Goal: Task Accomplishment & Management: Complete application form

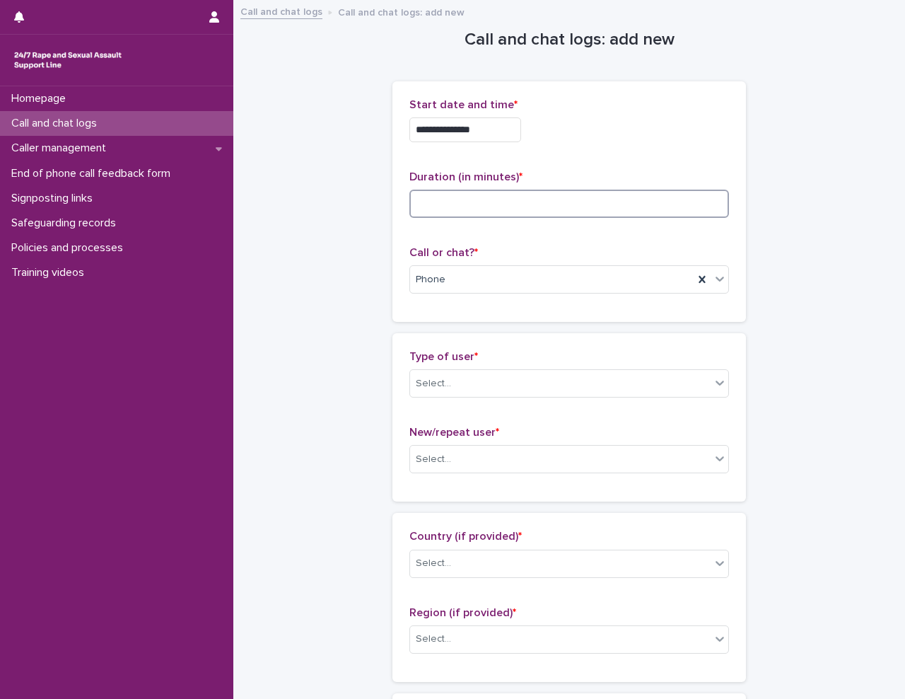
click at [474, 203] on input at bounding box center [570, 204] width 320 height 28
type input "**"
click at [457, 387] on div "Select..." at bounding box center [560, 383] width 301 height 23
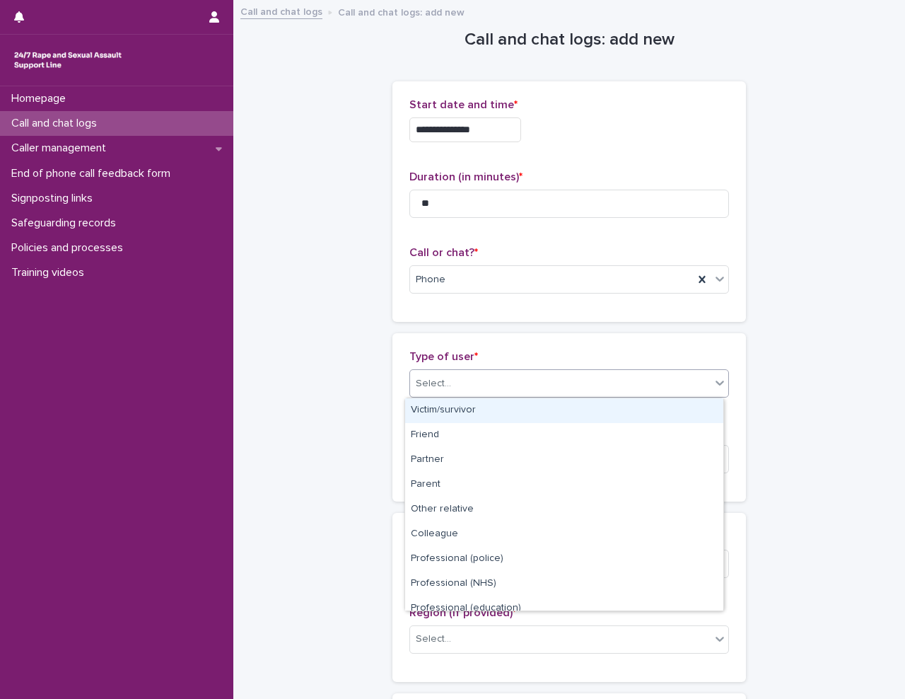
click at [630, 411] on div "Victim/survivor" at bounding box center [564, 410] width 318 height 25
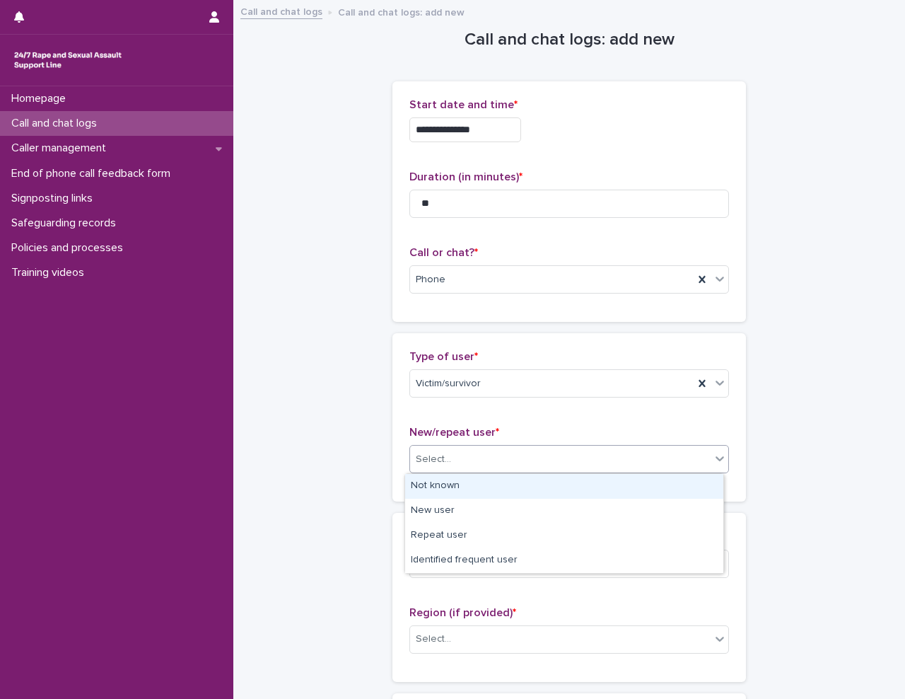
click at [545, 452] on div "Select..." at bounding box center [560, 459] width 301 height 23
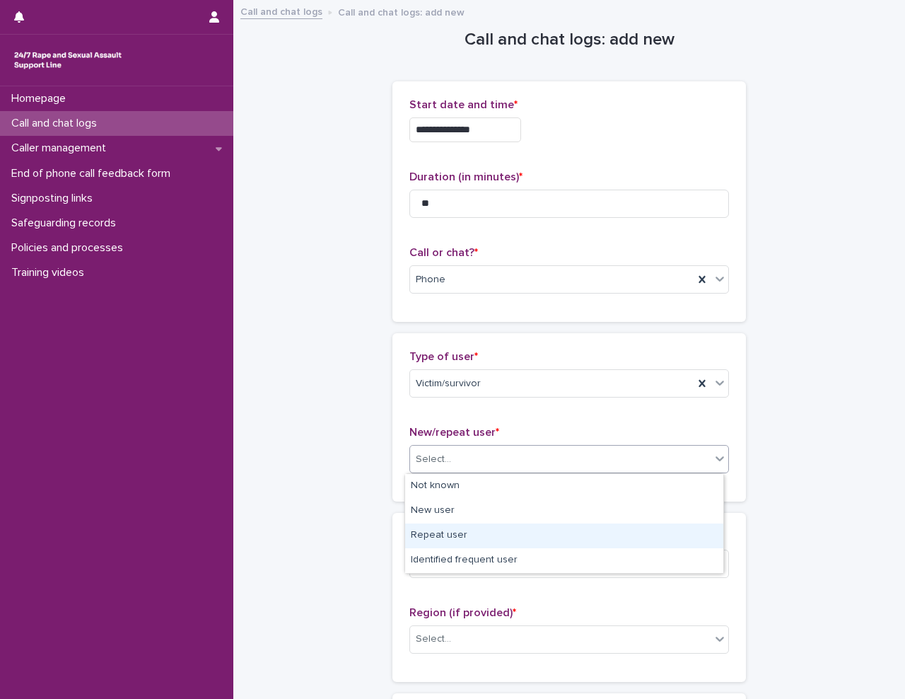
click at [525, 543] on div "Repeat user" at bounding box center [564, 535] width 318 height 25
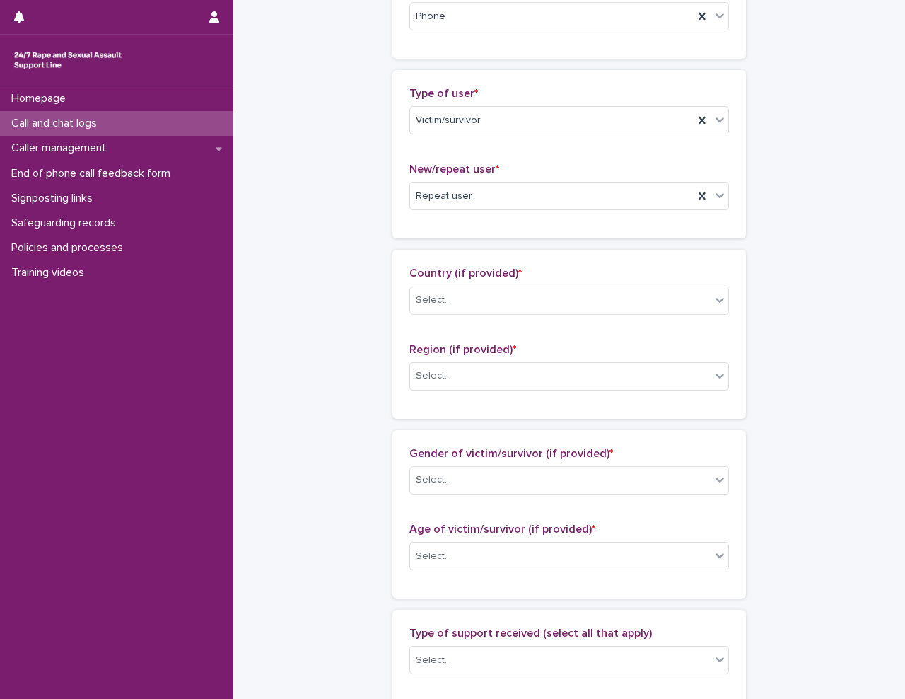
scroll to position [283, 0]
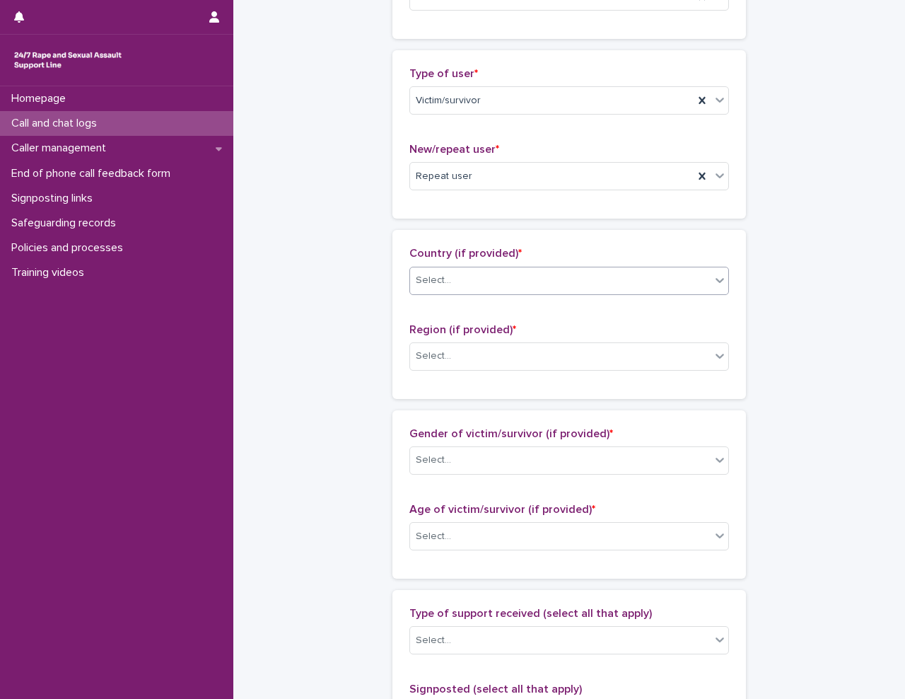
click at [523, 283] on div "Select..." at bounding box center [560, 280] width 301 height 23
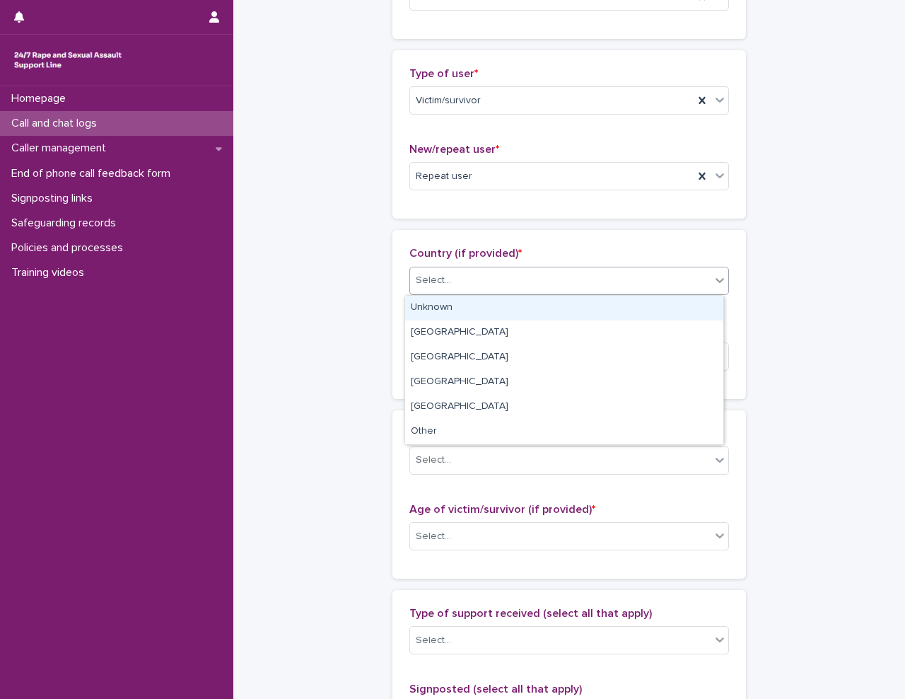
click at [515, 315] on div "Unknown" at bounding box center [564, 308] width 318 height 25
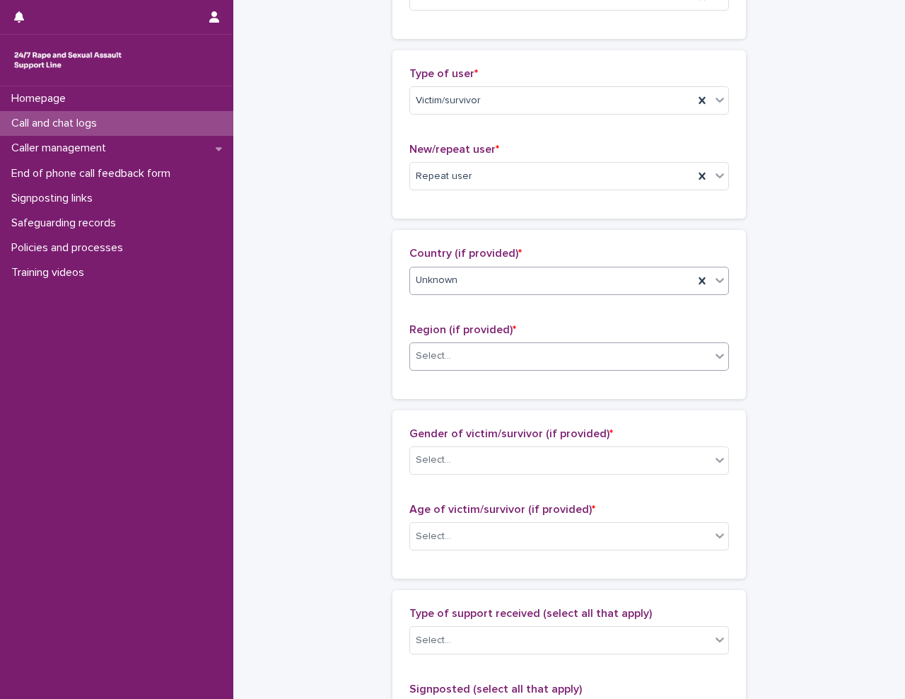
click at [549, 365] on div "Select..." at bounding box center [560, 355] width 301 height 23
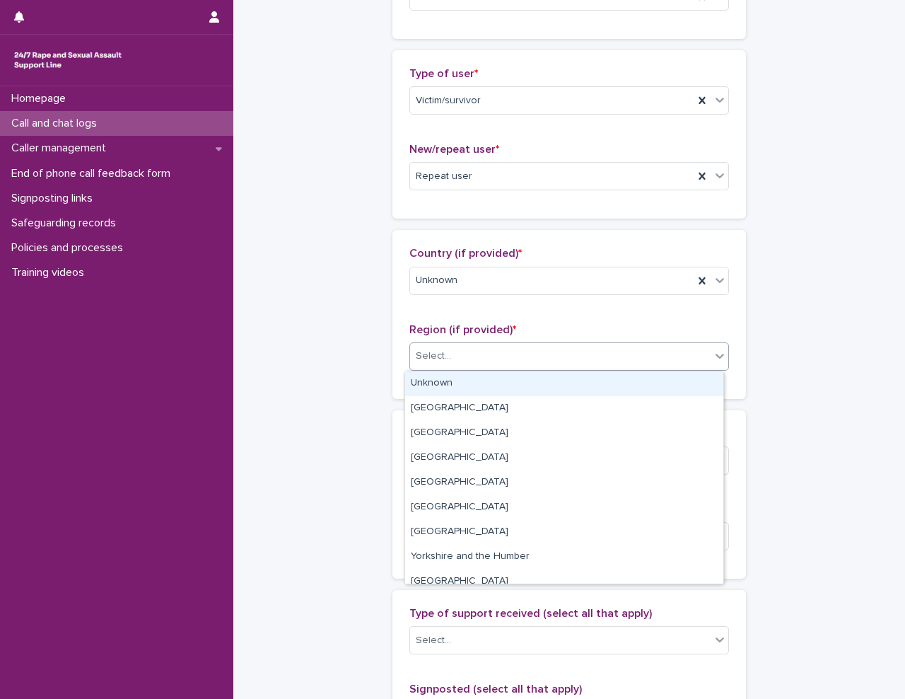
click at [523, 382] on div "Unknown" at bounding box center [564, 383] width 318 height 25
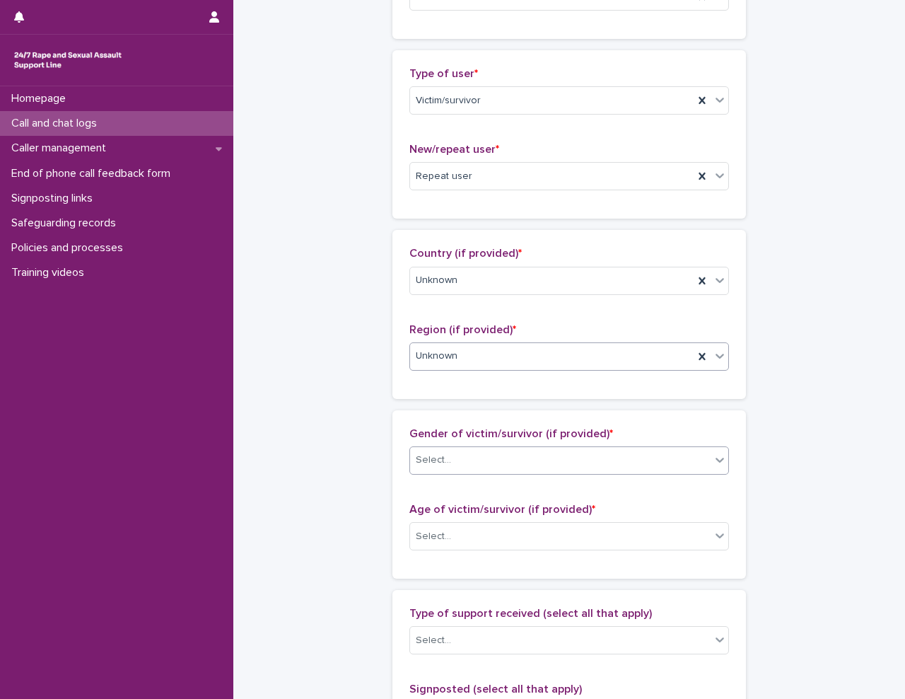
click at [521, 458] on div "Select..." at bounding box center [560, 459] width 301 height 23
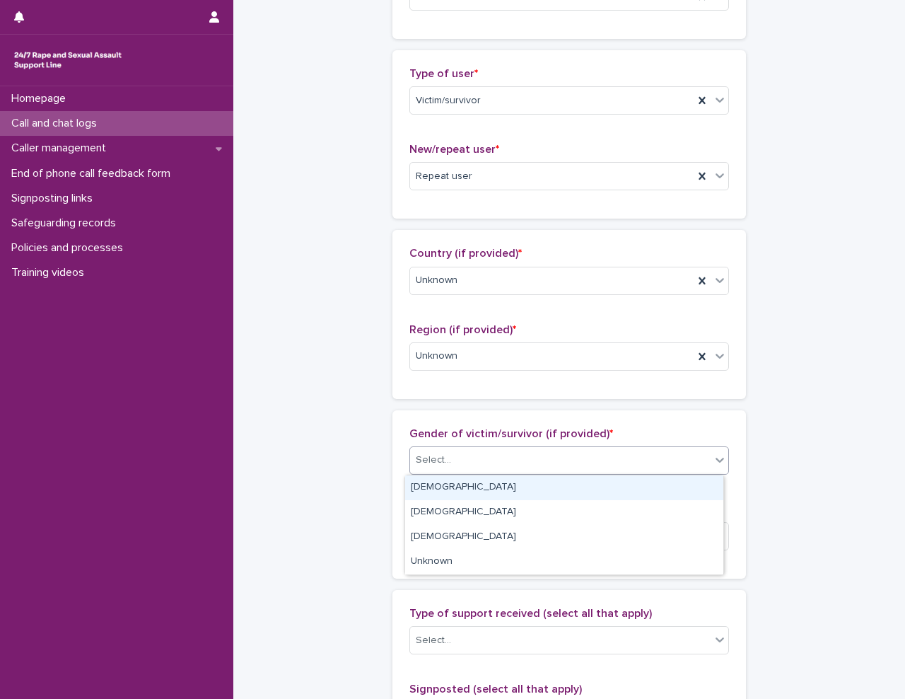
click at [478, 488] on div "[DEMOGRAPHIC_DATA]" at bounding box center [564, 487] width 318 height 25
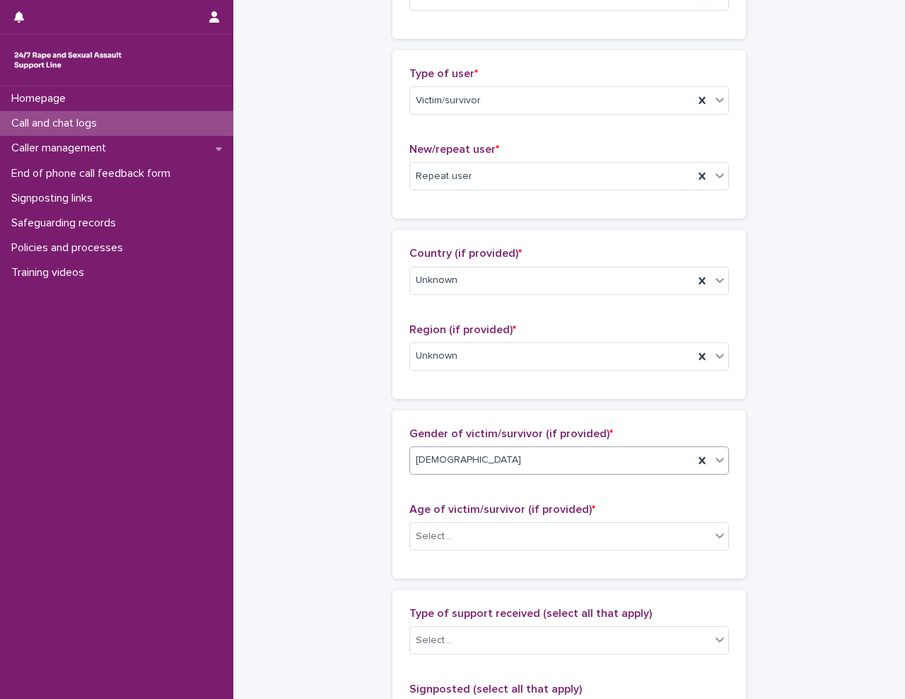
scroll to position [566, 0]
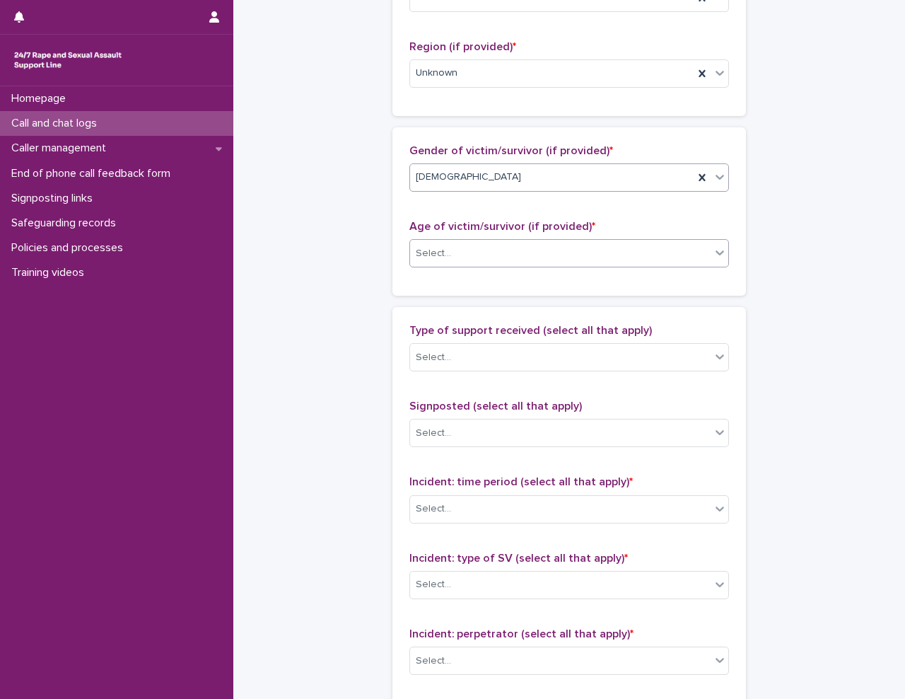
click at [453, 246] on div at bounding box center [453, 253] width 1 height 15
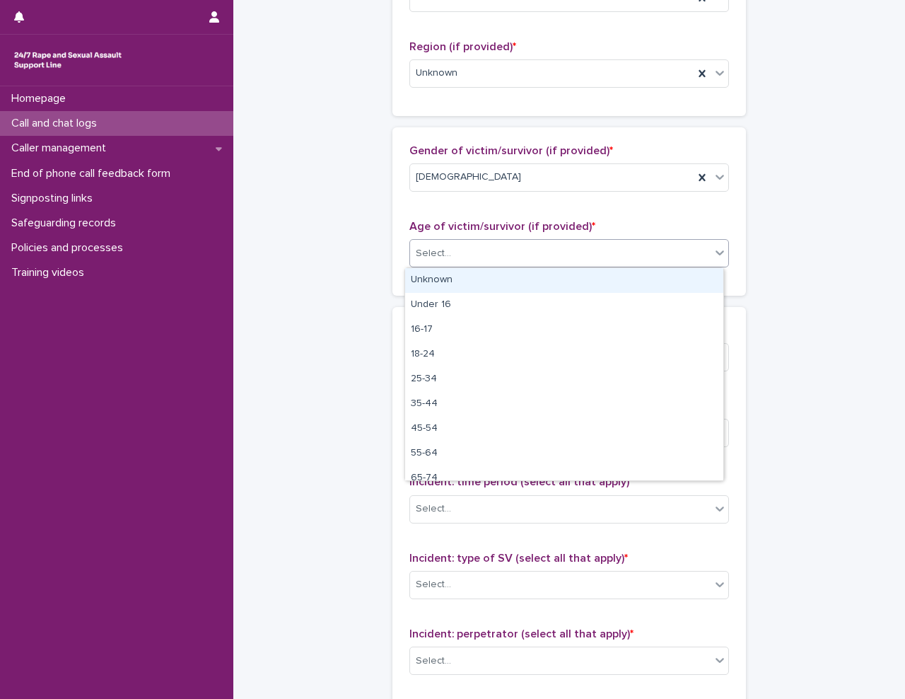
click at [464, 277] on div "Unknown" at bounding box center [564, 280] width 318 height 25
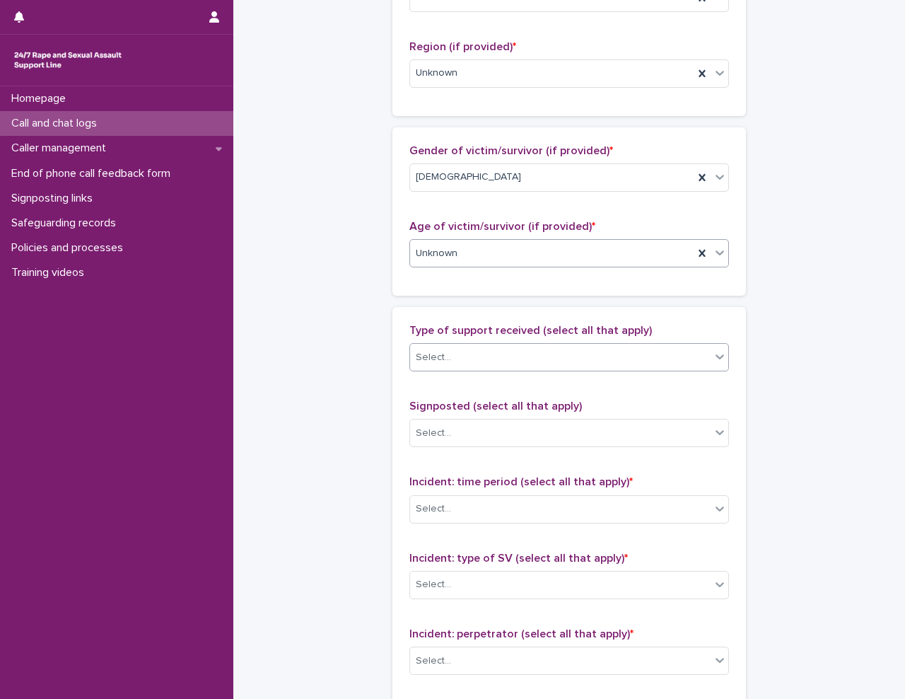
click at [493, 349] on div "Select..." at bounding box center [560, 357] width 301 height 23
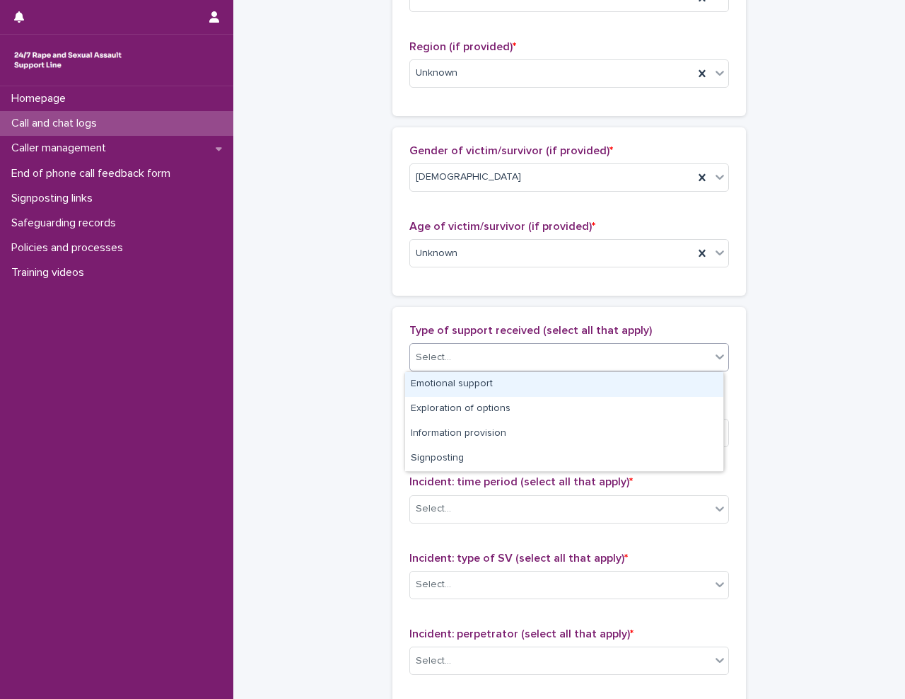
click at [489, 382] on div "Emotional support" at bounding box center [564, 384] width 318 height 25
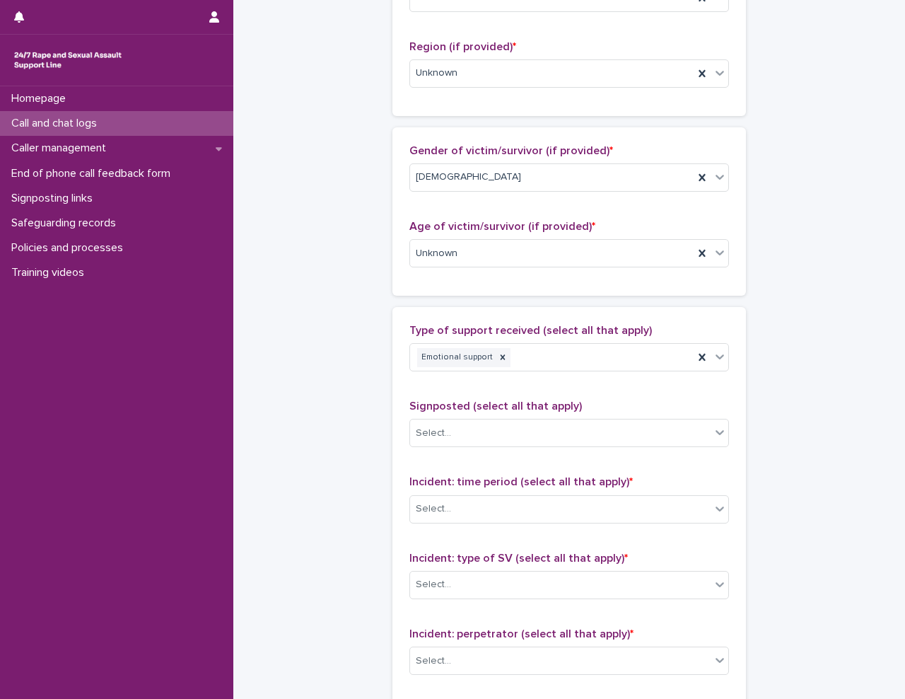
click at [396, 393] on div "Type of support received (select all that apply) Emotional support Signposted (…" at bounding box center [570, 620] width 354 height 626
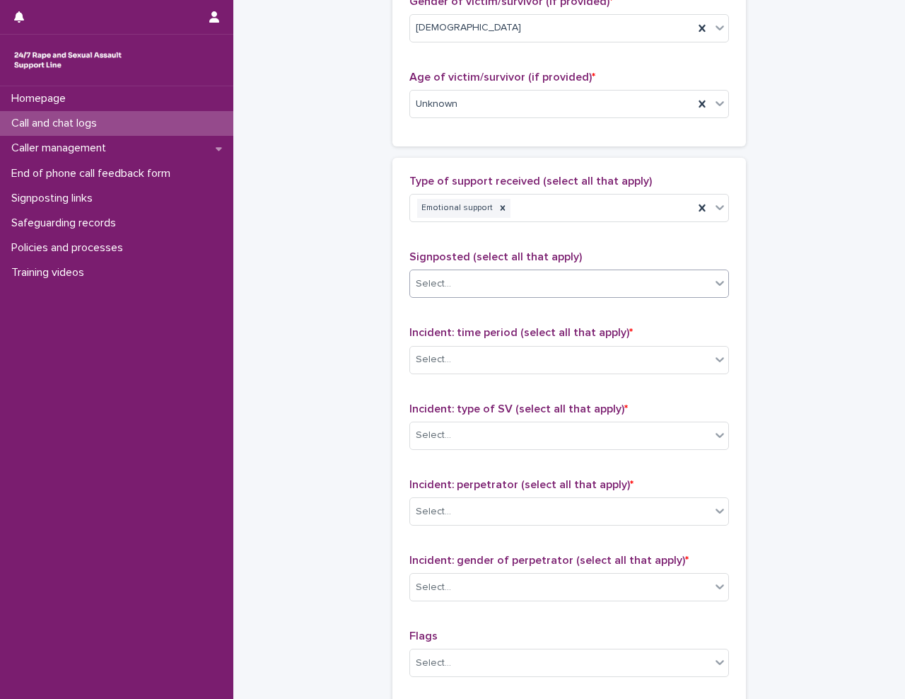
scroll to position [778, 0]
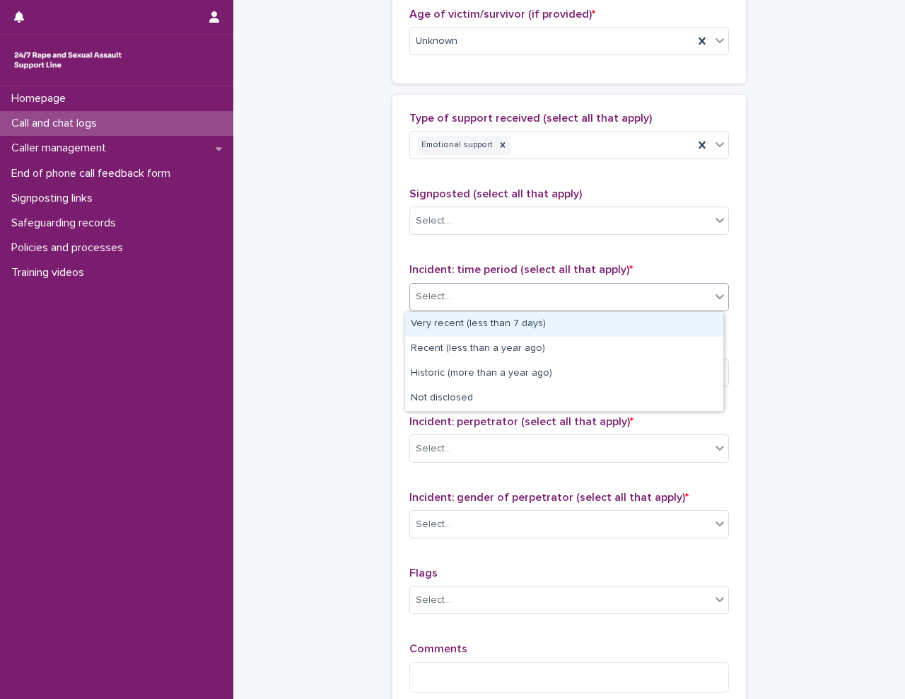
click at [495, 291] on div "Select..." at bounding box center [560, 296] width 301 height 23
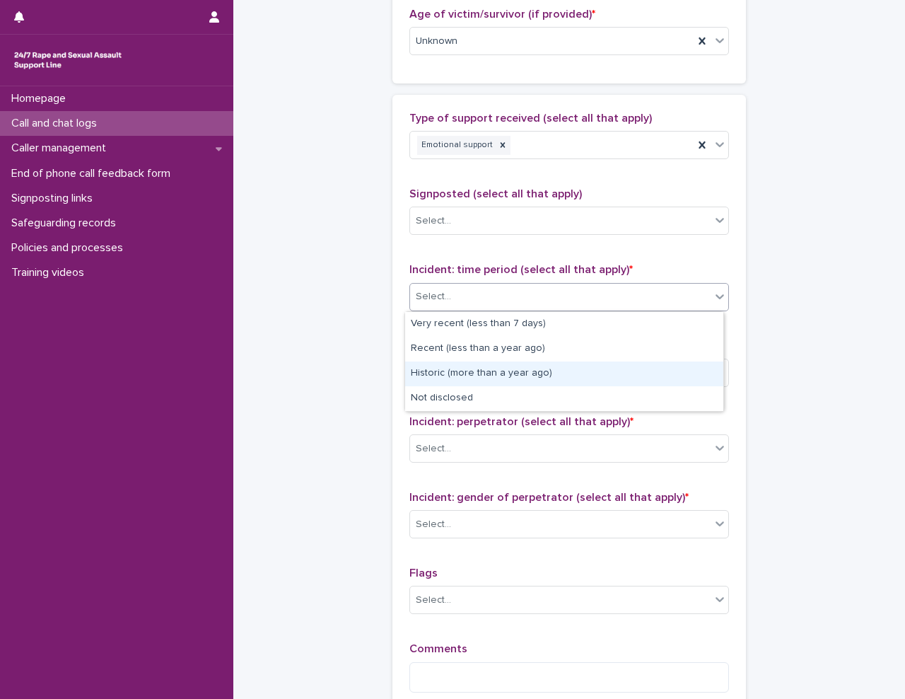
click at [499, 376] on div "Historic (more than a year ago)" at bounding box center [564, 373] width 318 height 25
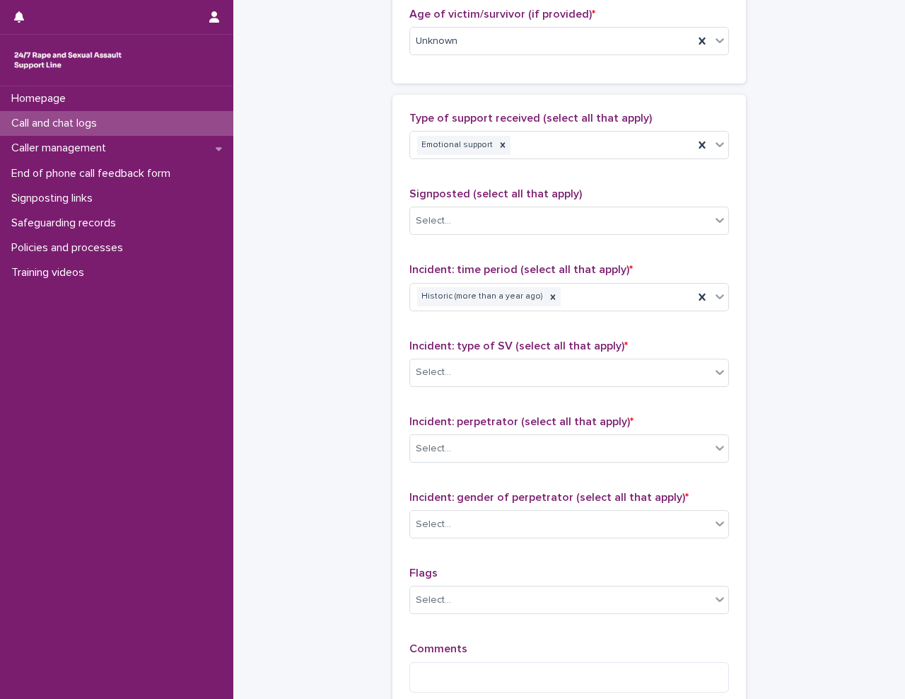
click at [538, 376] on div "Select..." at bounding box center [560, 372] width 301 height 23
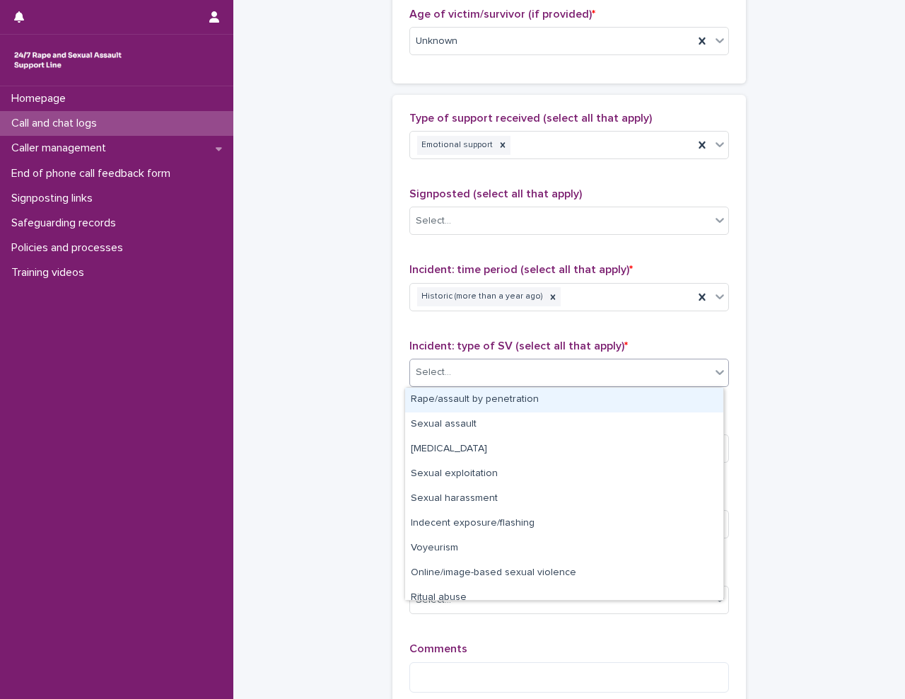
click at [533, 399] on div "Rape/assault by penetration" at bounding box center [564, 400] width 318 height 25
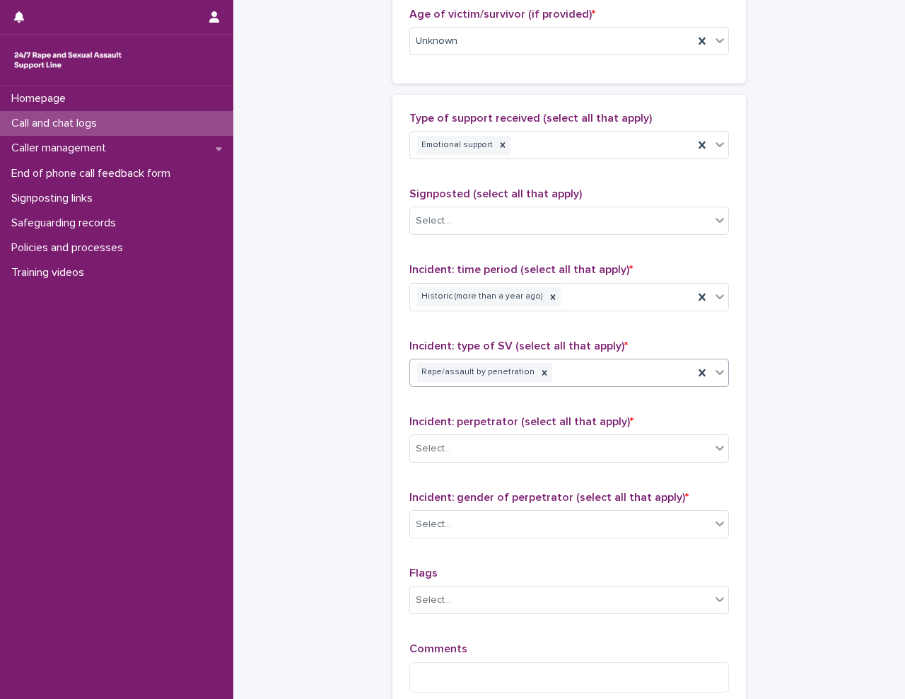
click at [506, 444] on div "Select..." at bounding box center [560, 448] width 301 height 23
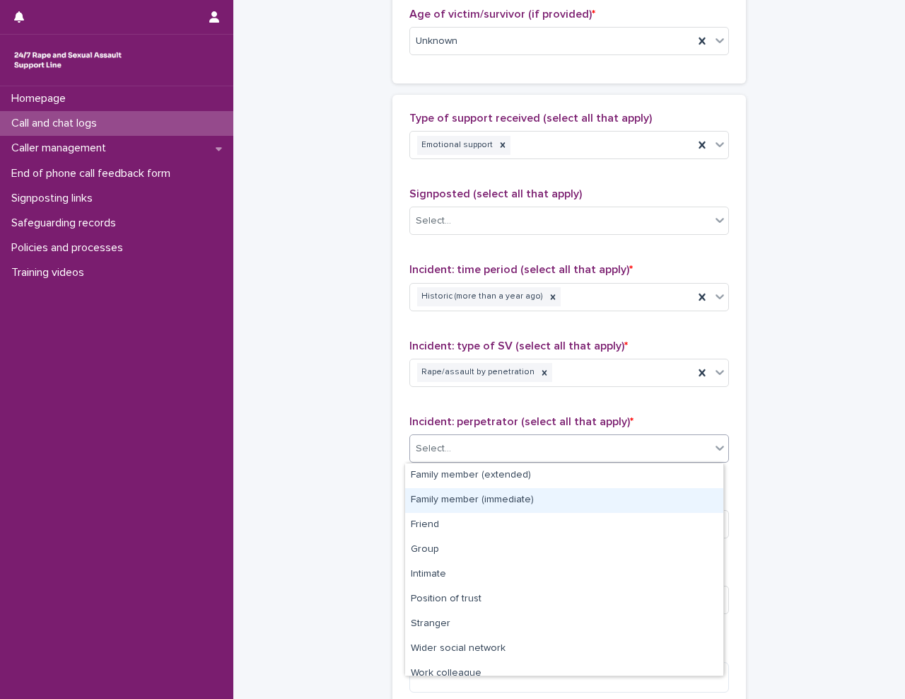
click at [513, 504] on div "Family member (immediate)" at bounding box center [564, 500] width 318 height 25
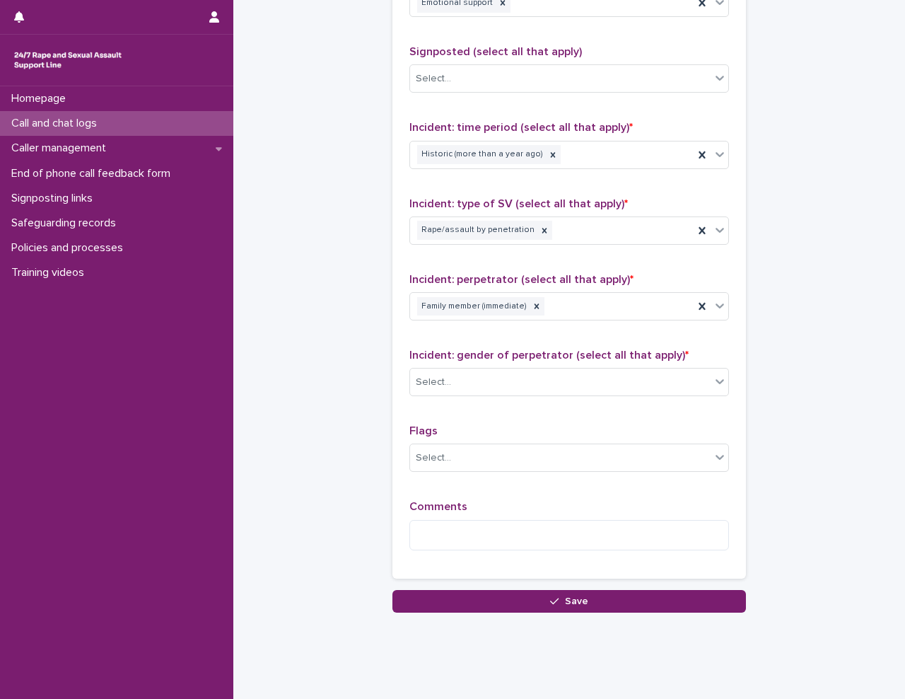
scroll to position [944, 0]
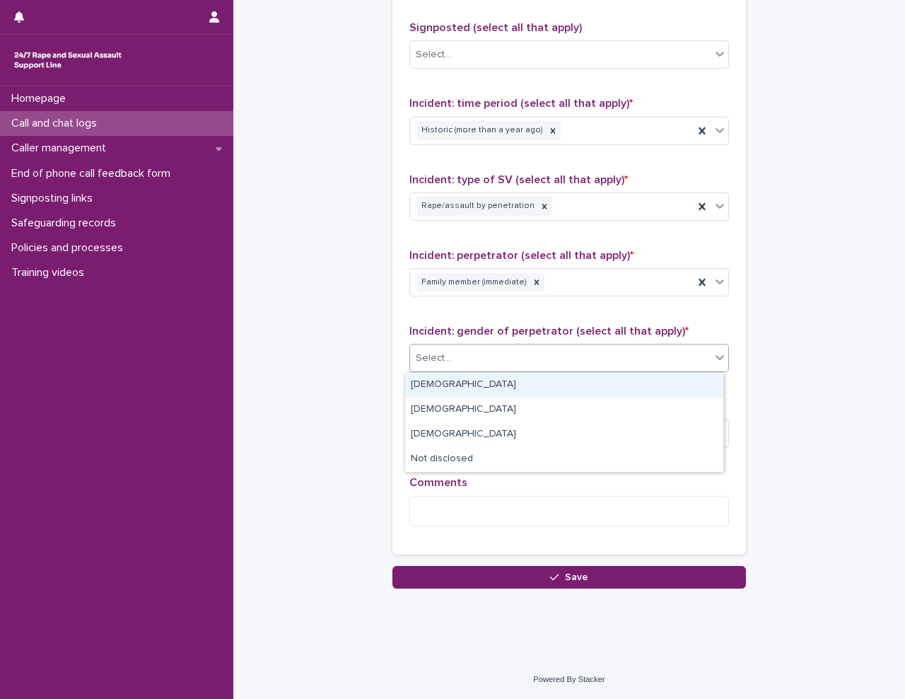
click at [543, 357] on div "Select..." at bounding box center [560, 358] width 301 height 23
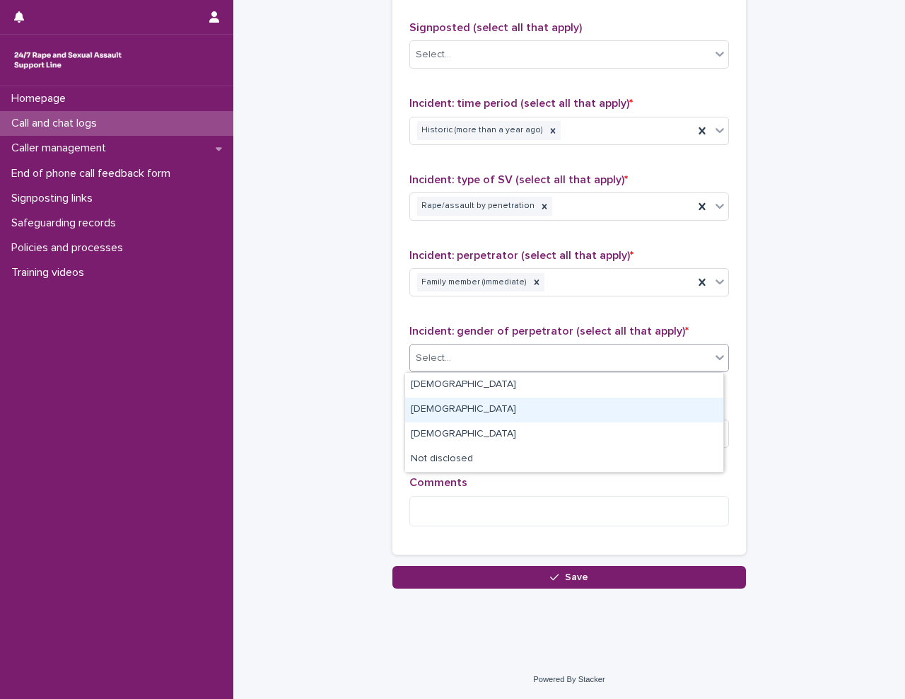
click at [520, 407] on div "[DEMOGRAPHIC_DATA]" at bounding box center [564, 410] width 318 height 25
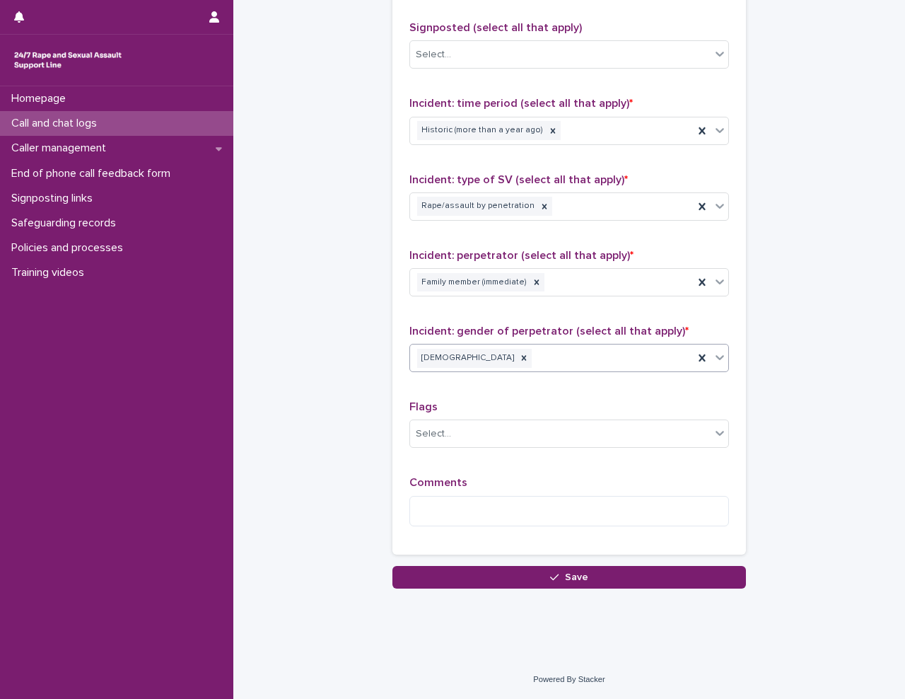
click at [492, 516] on textarea at bounding box center [570, 511] width 320 height 30
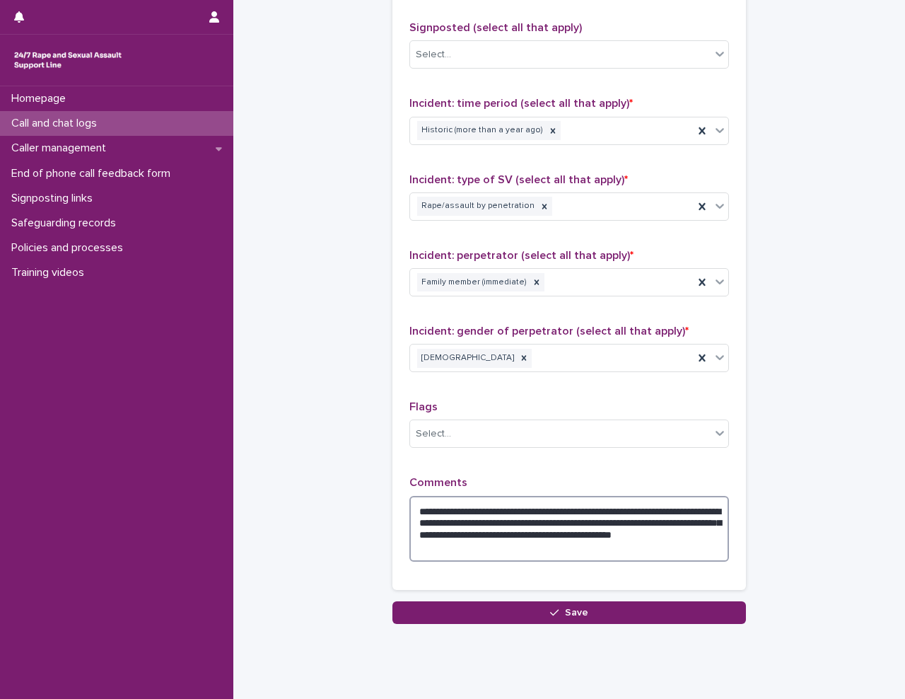
click at [589, 550] on textarea "**********" at bounding box center [570, 529] width 320 height 66
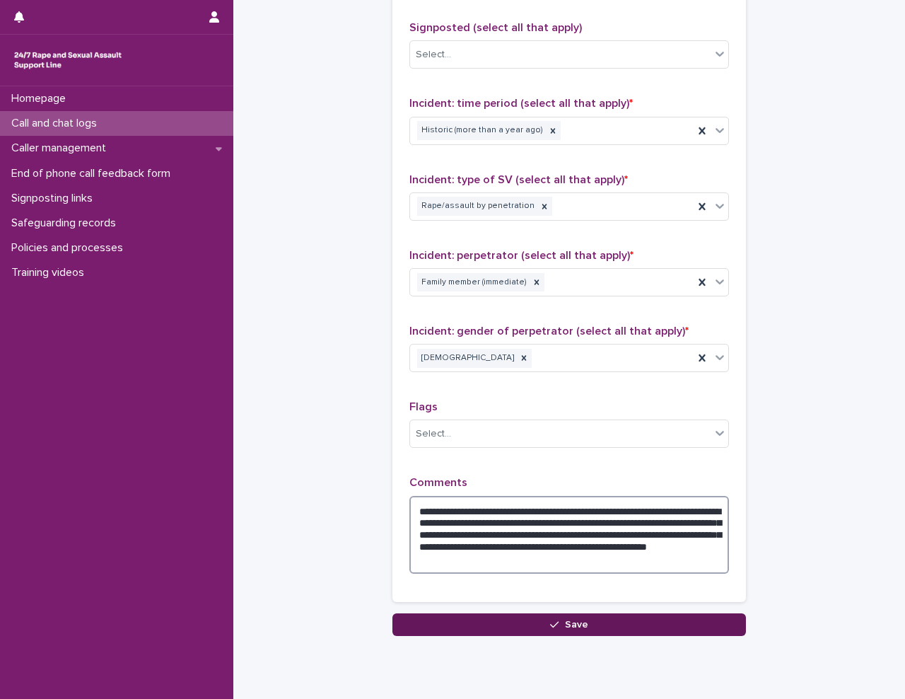
type textarea "**********"
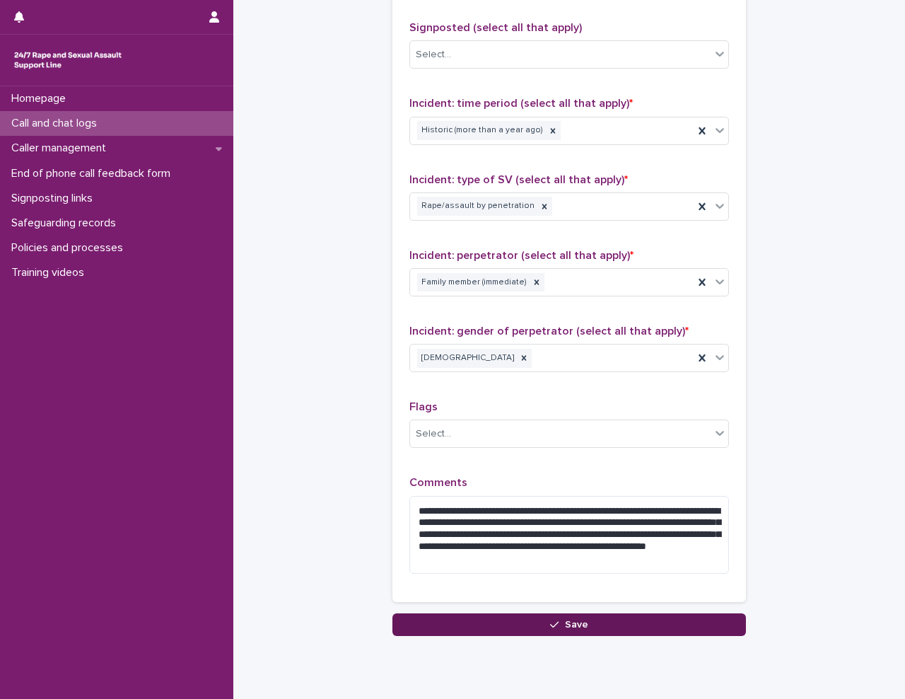
click at [602, 624] on button "Save" at bounding box center [570, 624] width 354 height 23
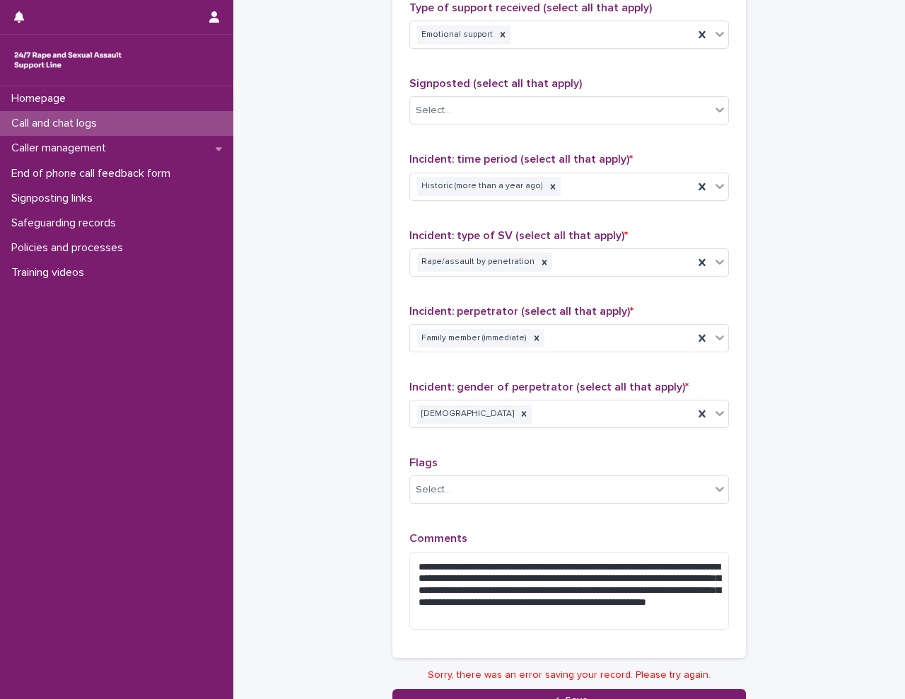
scroll to position [1012, 0]
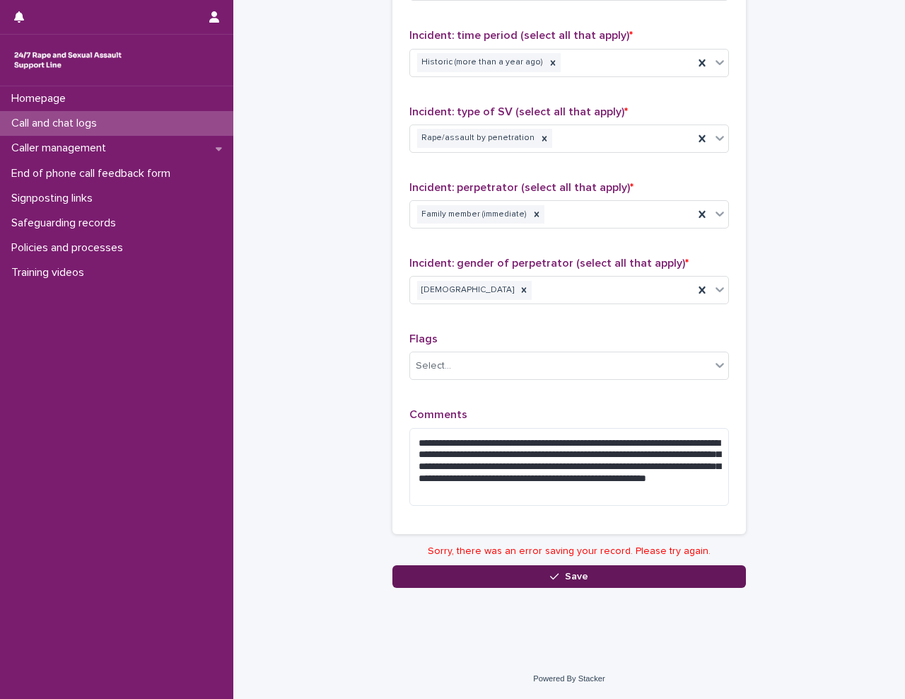
click at [631, 580] on button "Save" at bounding box center [570, 576] width 354 height 23
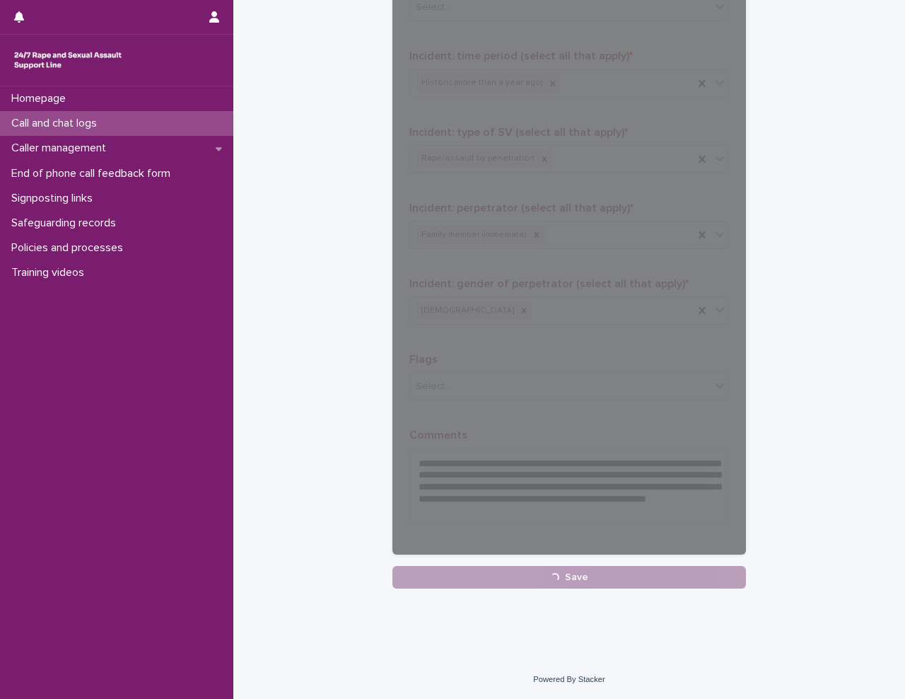
scroll to position [992, 0]
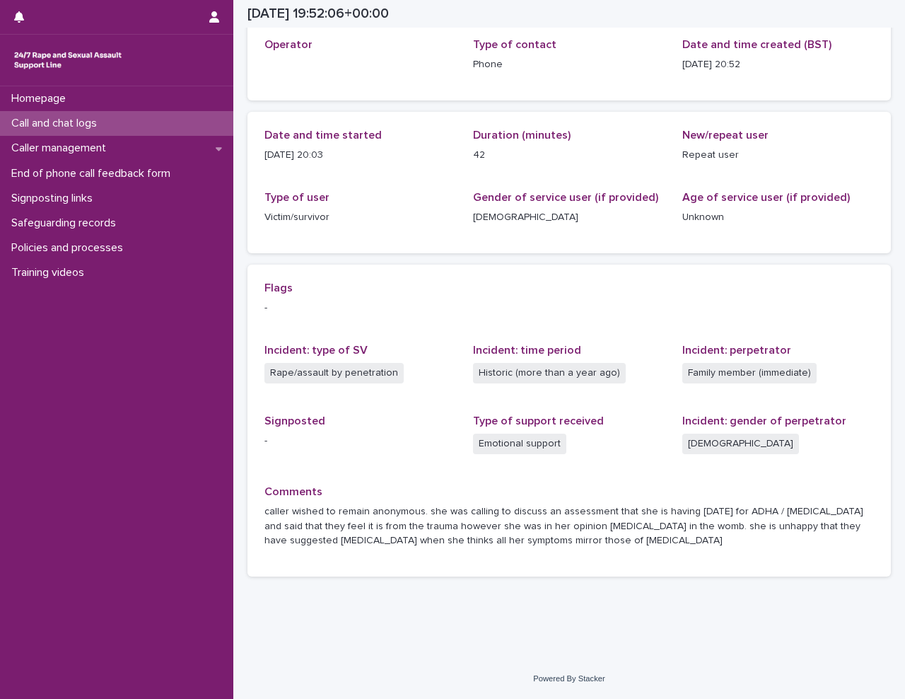
scroll to position [82, 0]
click at [90, 126] on p "Call and chat logs" at bounding box center [57, 123] width 103 height 13
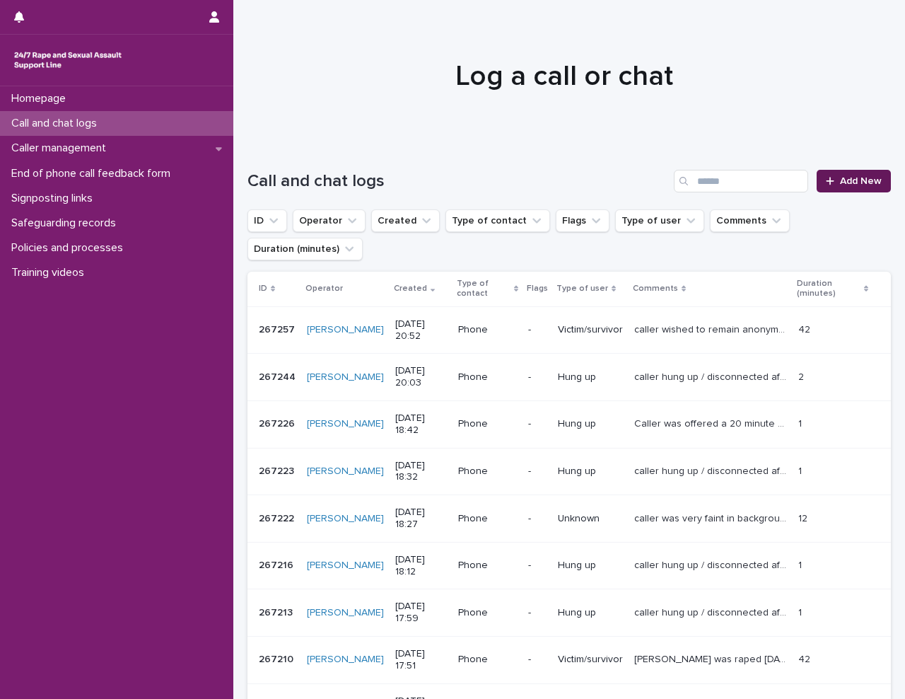
click at [845, 182] on span "Add New" at bounding box center [861, 181] width 42 height 10
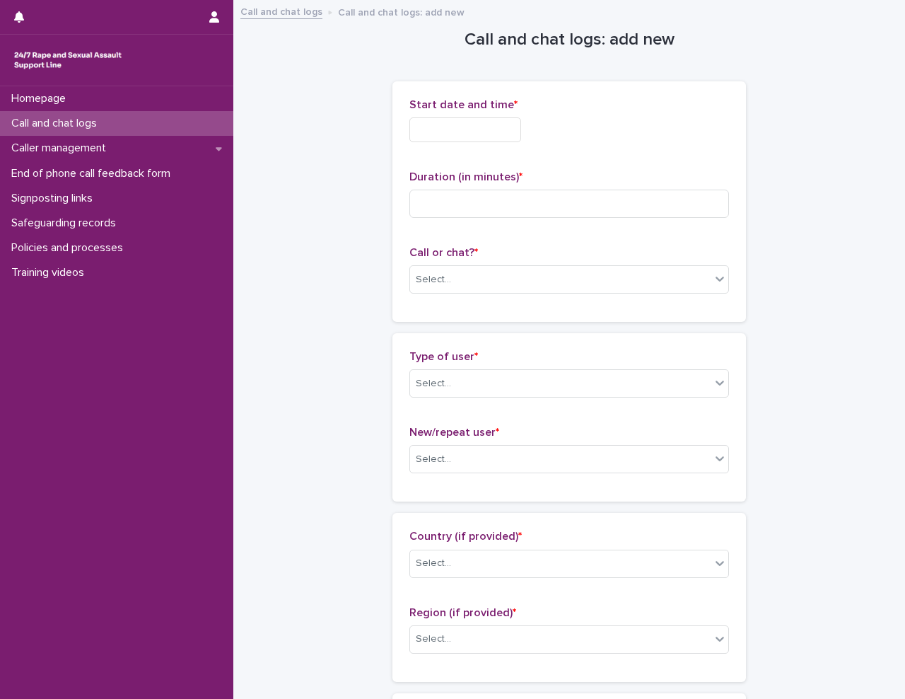
click at [458, 133] on input "text" at bounding box center [466, 129] width 112 height 25
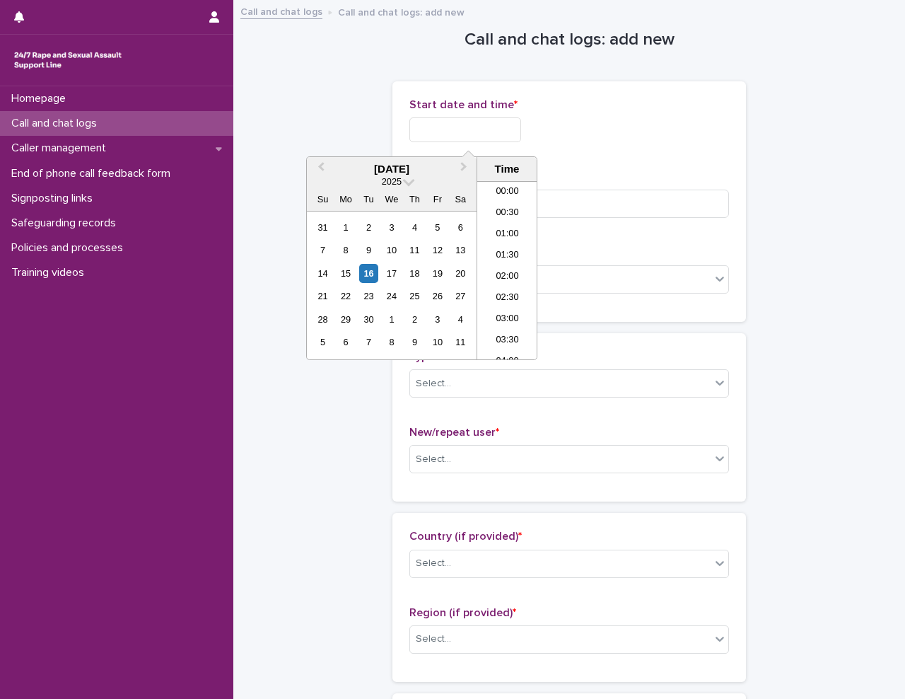
scroll to position [792, 0]
click at [521, 262] on li "20:30" at bounding box center [507, 270] width 60 height 21
click at [502, 122] on input "**********" at bounding box center [466, 129] width 112 height 25
click at [633, 141] on div "**********" at bounding box center [570, 129] width 320 height 25
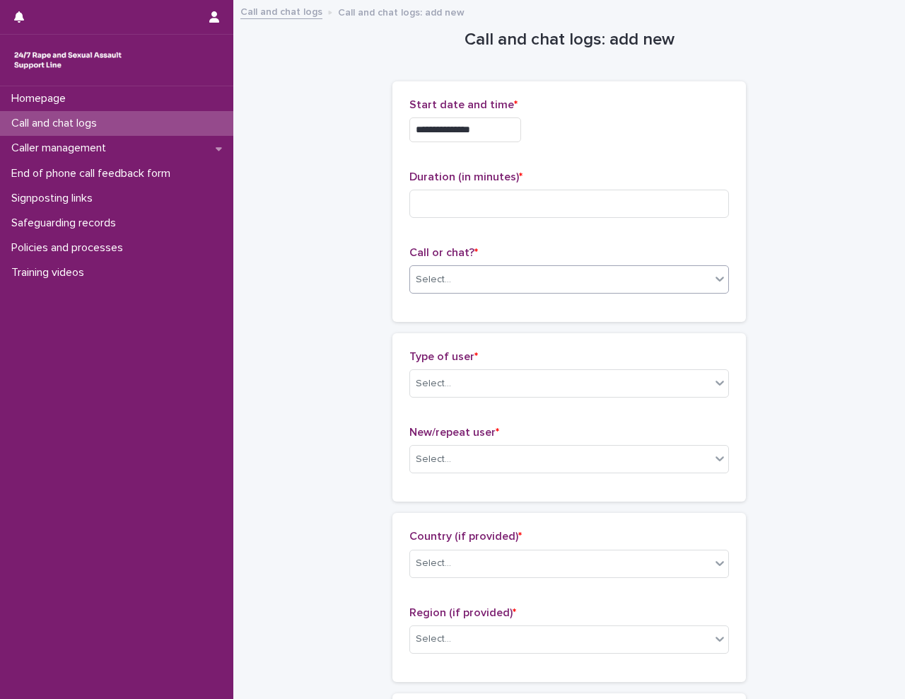
click at [465, 274] on div "Select..." at bounding box center [560, 279] width 301 height 23
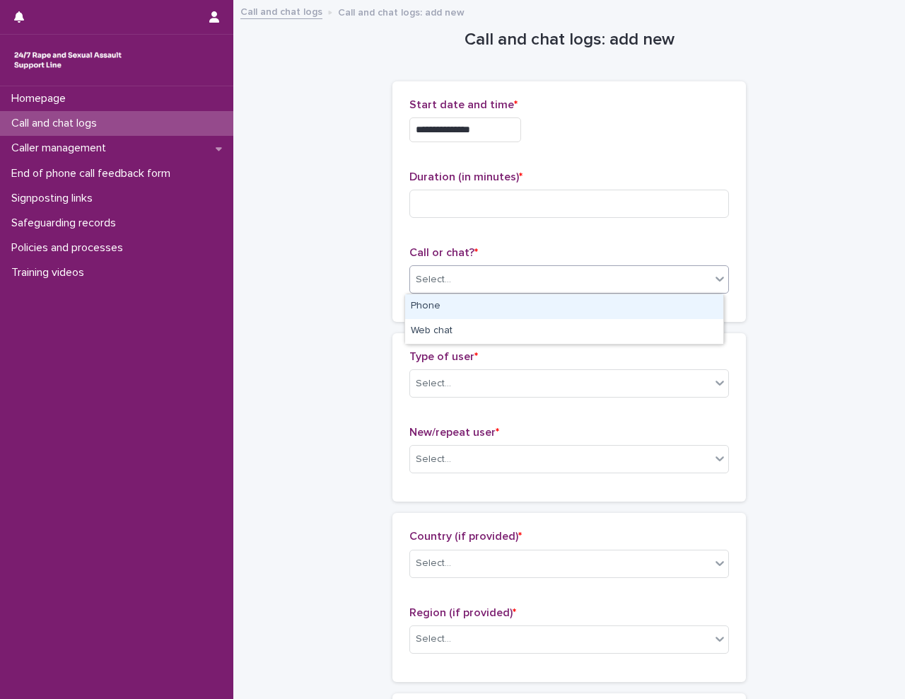
click at [453, 307] on div "Phone" at bounding box center [564, 306] width 318 height 25
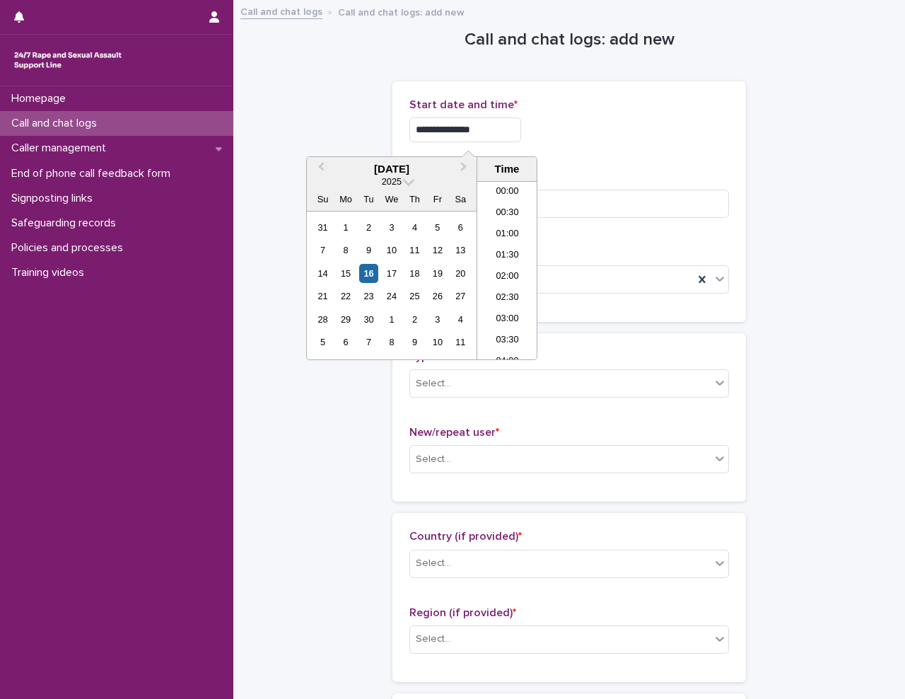
click at [491, 127] on input "**********" at bounding box center [466, 129] width 112 height 25
click at [516, 286] on li "21:00" at bounding box center [507, 291] width 60 height 21
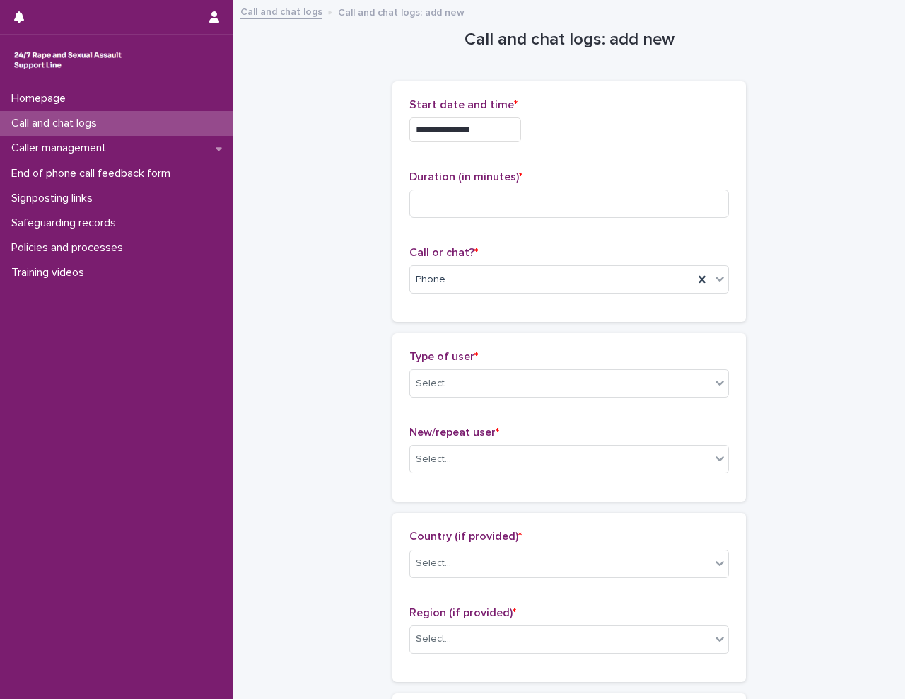
type input "**********"
